Goal: Task Accomplishment & Management: Manage account settings

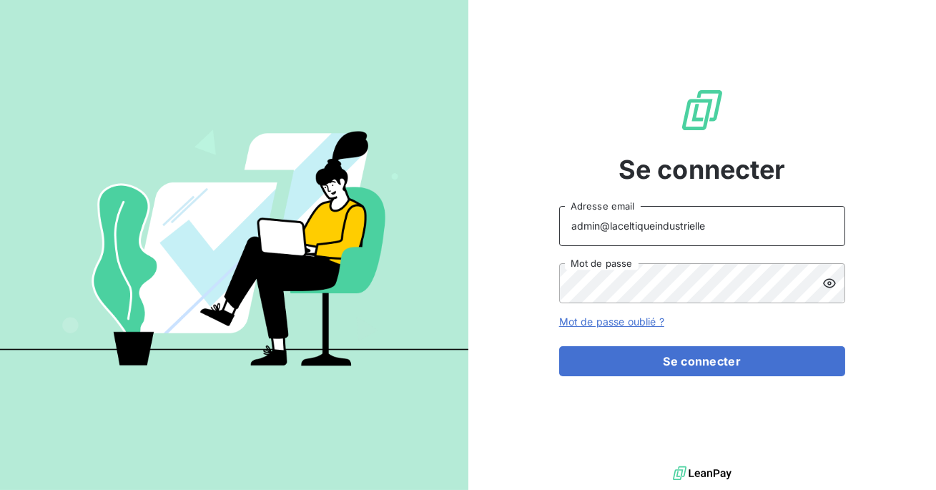
click at [708, 226] on input "admin@laceltiqueindustrielle" at bounding box center [702, 226] width 286 height 40
type input "admin@matexlabfrance"
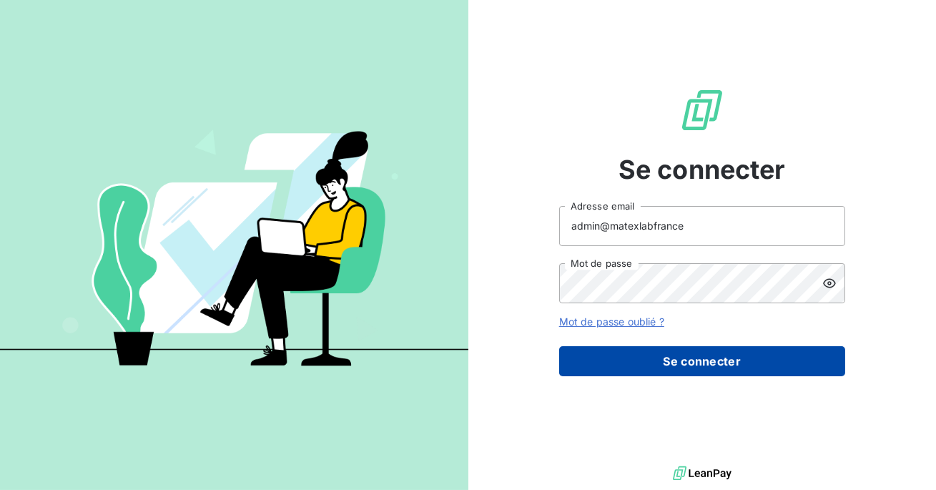
click at [667, 352] on button "Se connecter" at bounding box center [702, 361] width 286 height 30
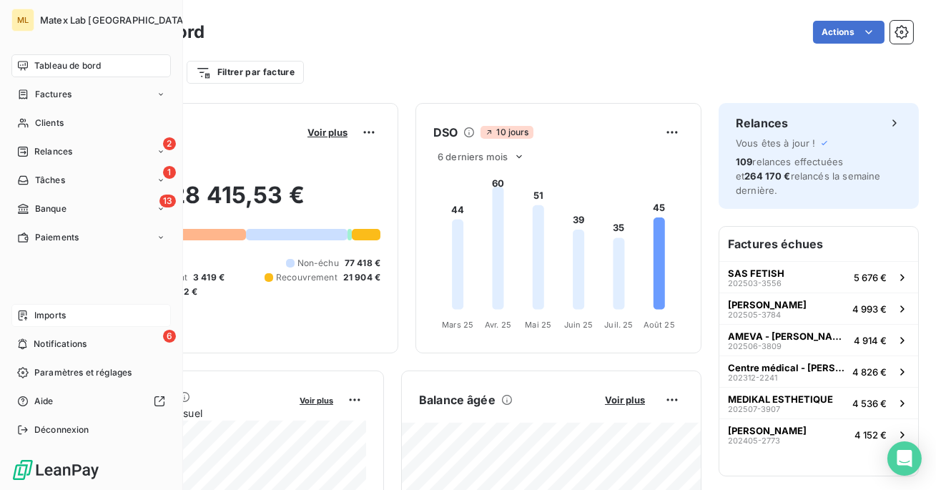
click at [31, 318] on div "Imports" at bounding box center [90, 315] width 159 height 23
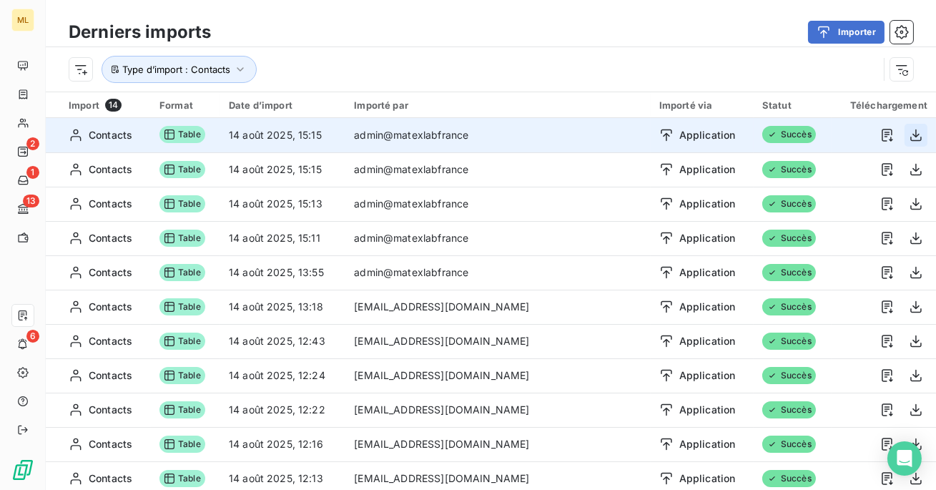
click at [911, 136] on icon "button" at bounding box center [915, 135] width 11 height 12
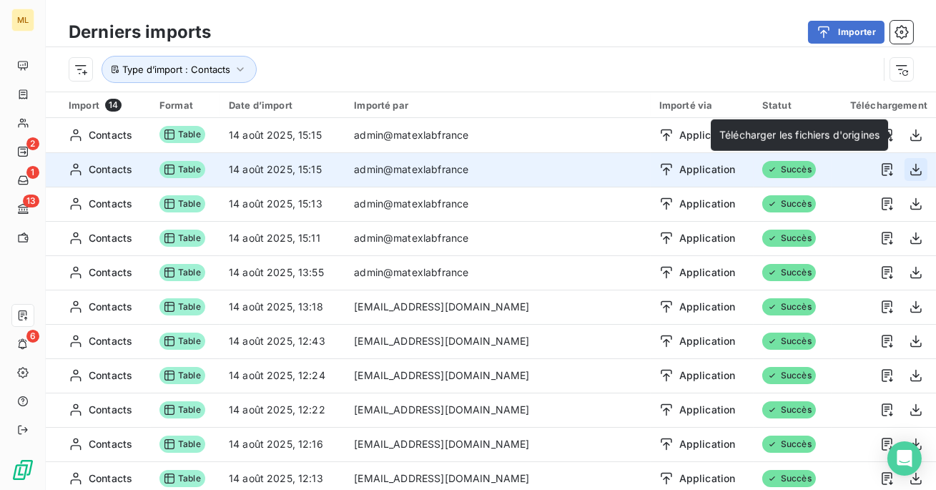
click at [913, 170] on icon "button" at bounding box center [916, 169] width 14 height 14
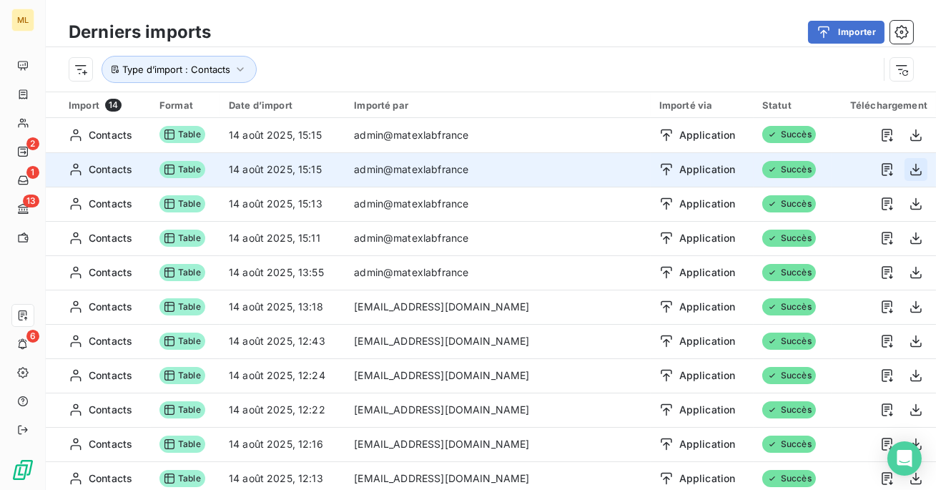
click at [913, 170] on icon "button" at bounding box center [916, 169] width 14 height 14
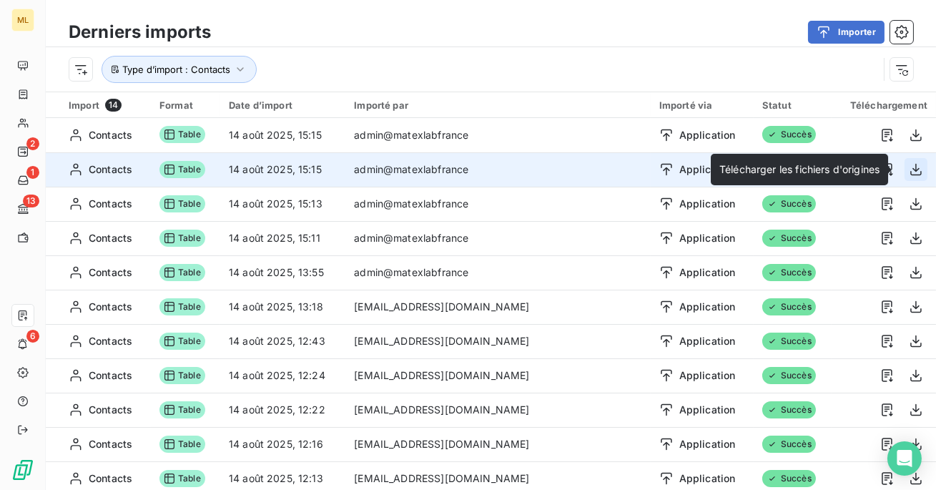
click at [910, 173] on icon "button" at bounding box center [916, 169] width 14 height 14
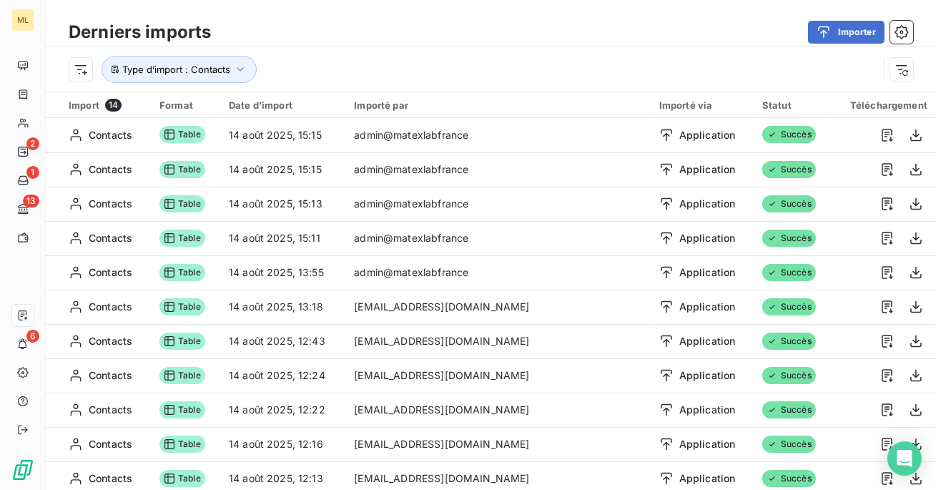
click at [674, 3] on div "Derniers imports Importer Type d’import : Contacts" at bounding box center [491, 45] width 890 height 91
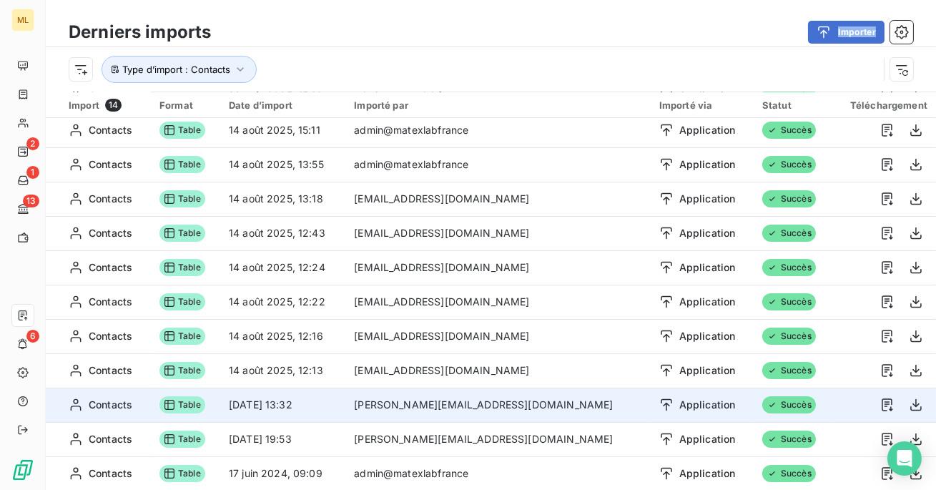
scroll to position [49, 0]
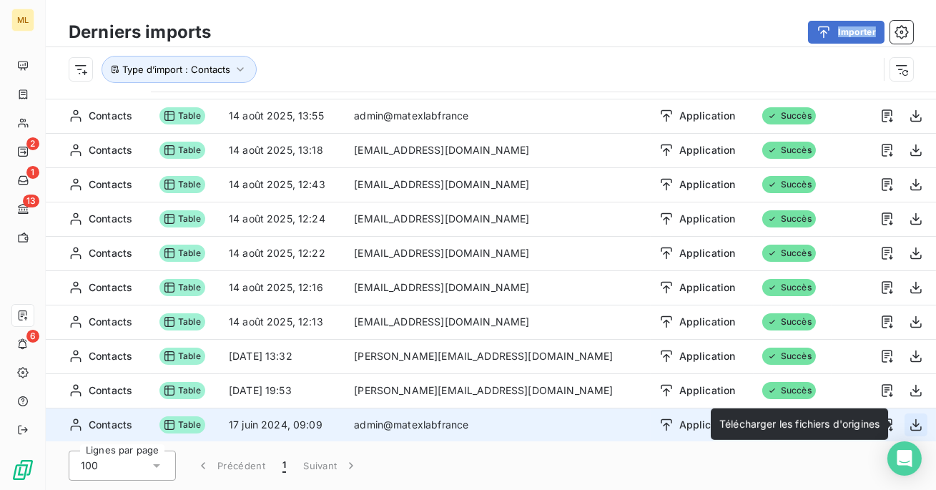
click at [909, 422] on icon "button" at bounding box center [916, 424] width 14 height 14
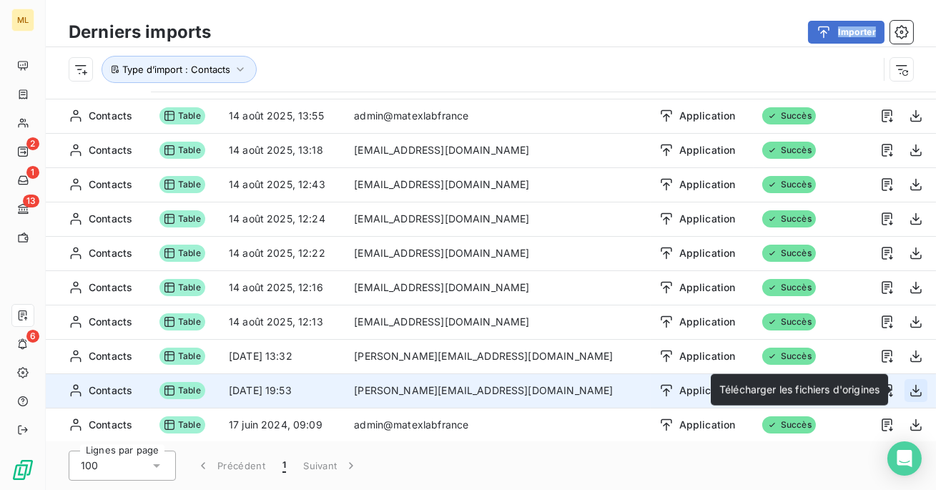
click at [919, 392] on button "button" at bounding box center [915, 390] width 23 height 23
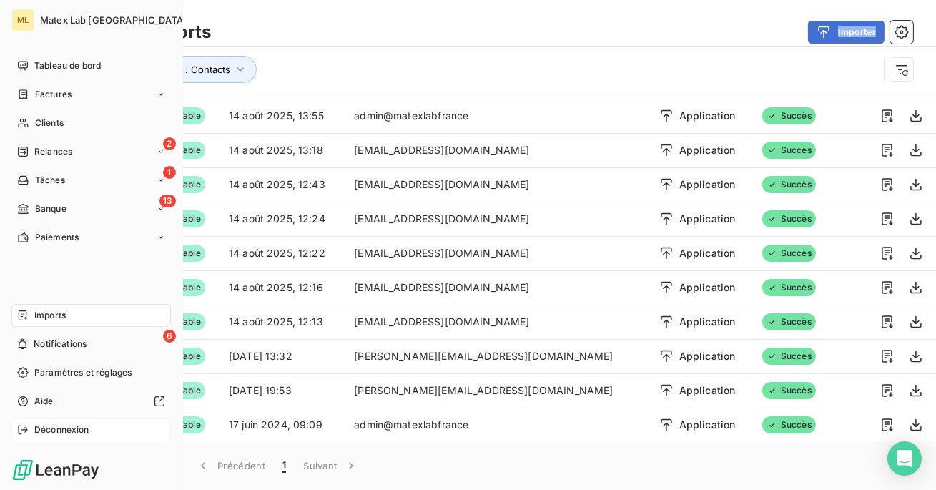
click at [45, 425] on span "Déconnexion" at bounding box center [61, 429] width 55 height 13
